Goal: Task Accomplishment & Management: Manage account settings

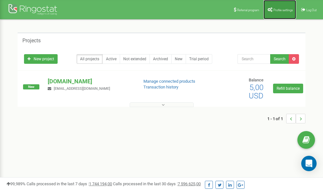
click at [278, 8] on span "Profile settings" at bounding box center [284, 10] width 20 height 4
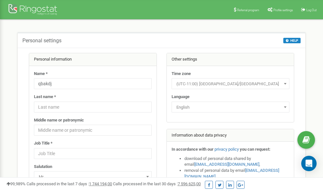
scroll to position [32, 0]
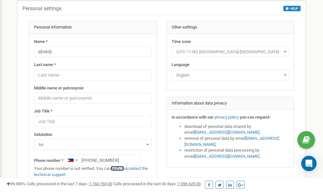
click at [119, 168] on link "verify it" at bounding box center [117, 168] width 13 height 5
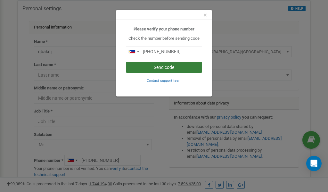
click at [166, 66] on button "Send code" at bounding box center [164, 67] width 76 height 11
